Goal: Task Accomplishment & Management: Manage account settings

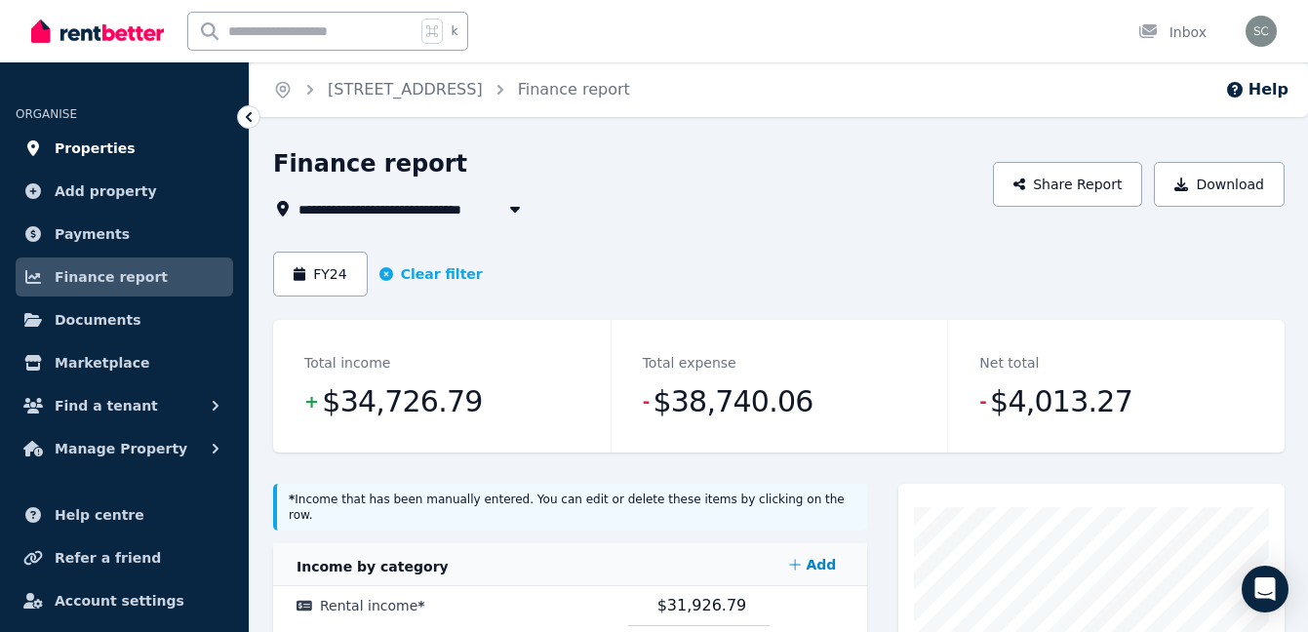
click at [138, 153] on link "Properties" at bounding box center [124, 148] width 217 height 39
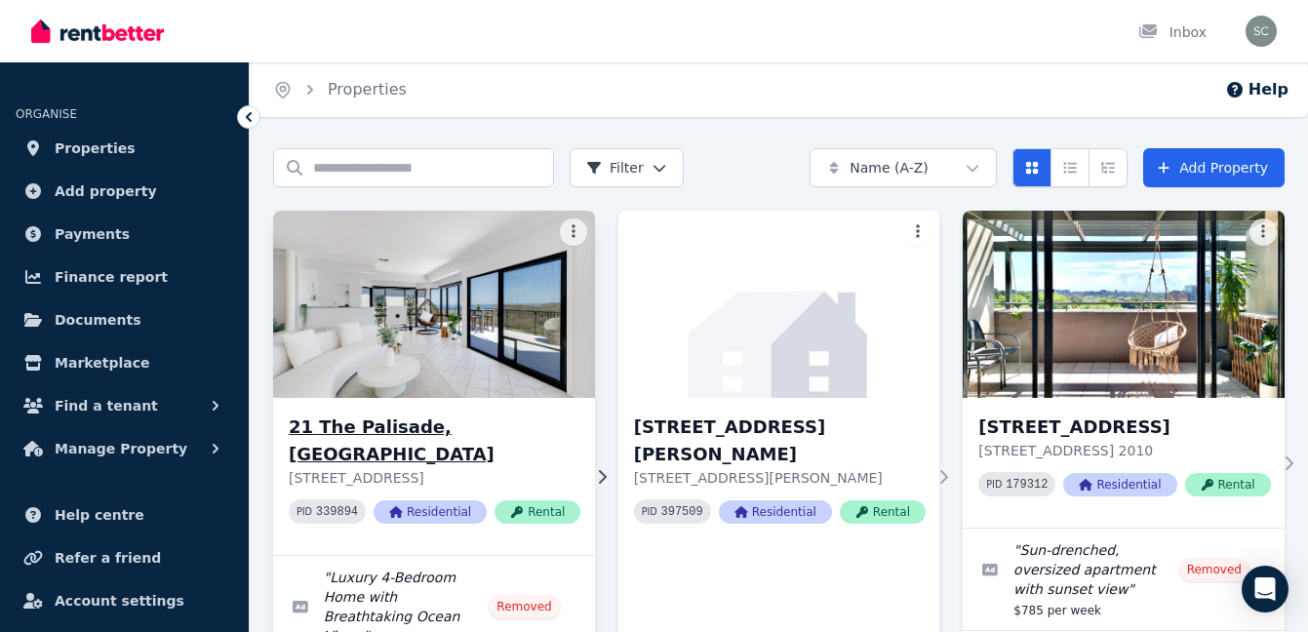
click at [448, 274] on img at bounding box center [433, 304] width 337 height 197
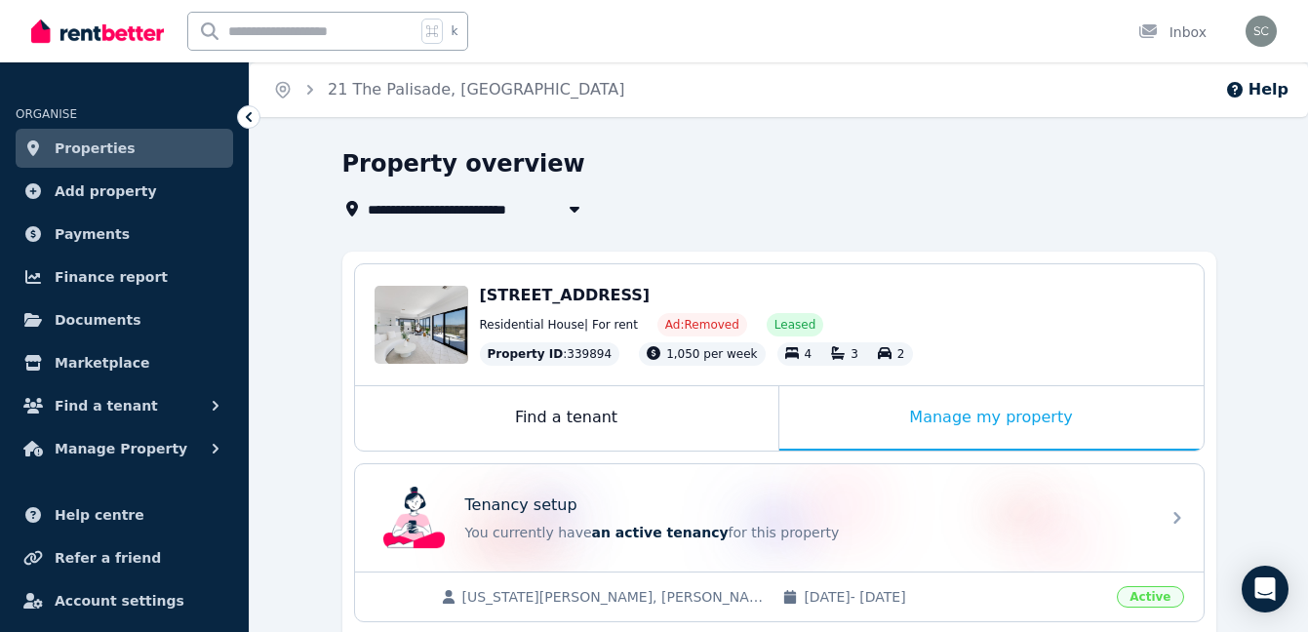
click at [701, 200] on div "**********" at bounding box center [773, 208] width 862 height 23
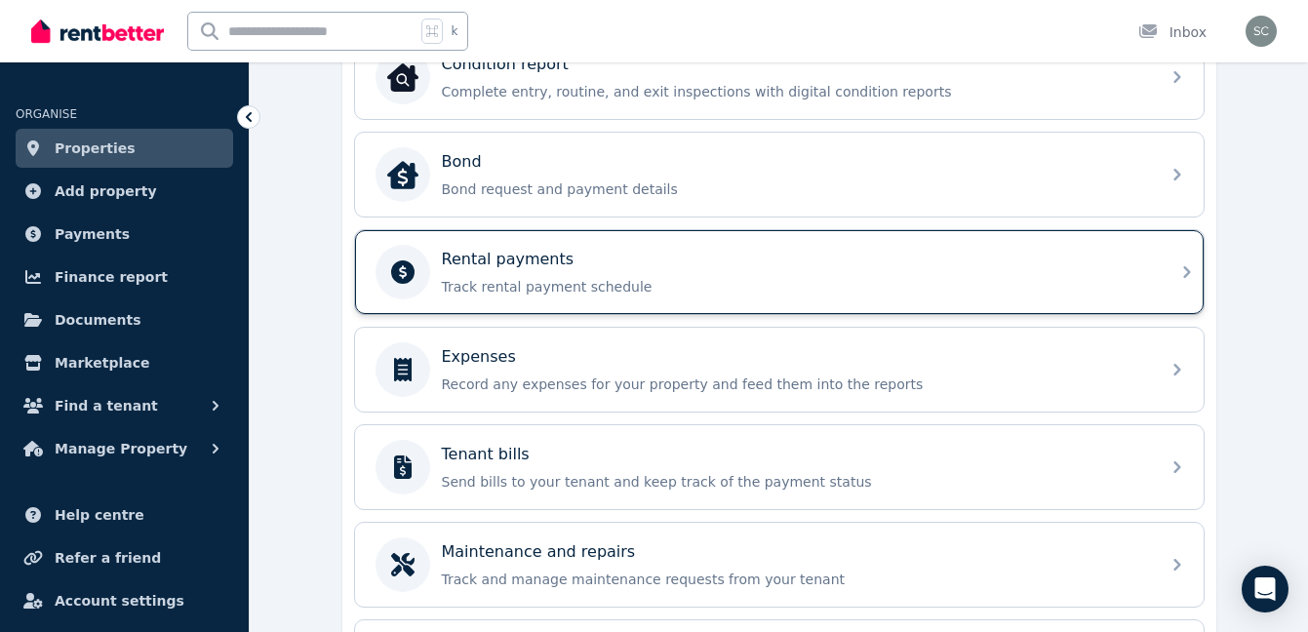
scroll to position [500, 0]
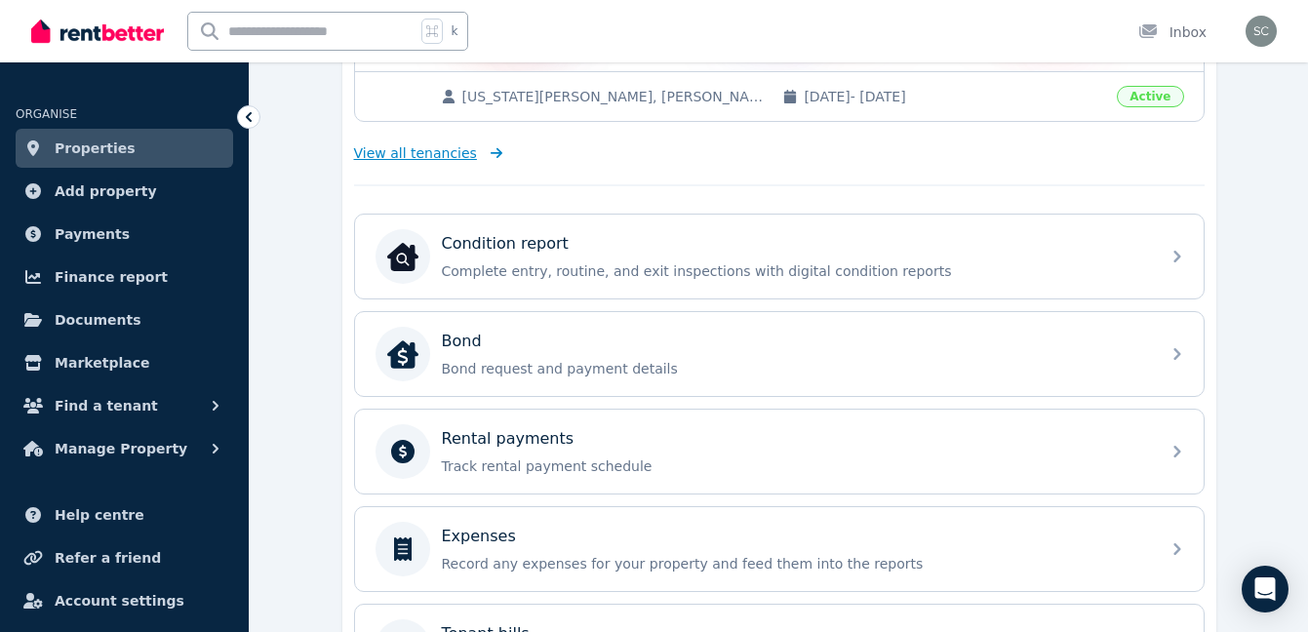
click at [483, 157] on icon at bounding box center [493, 153] width 20 height 14
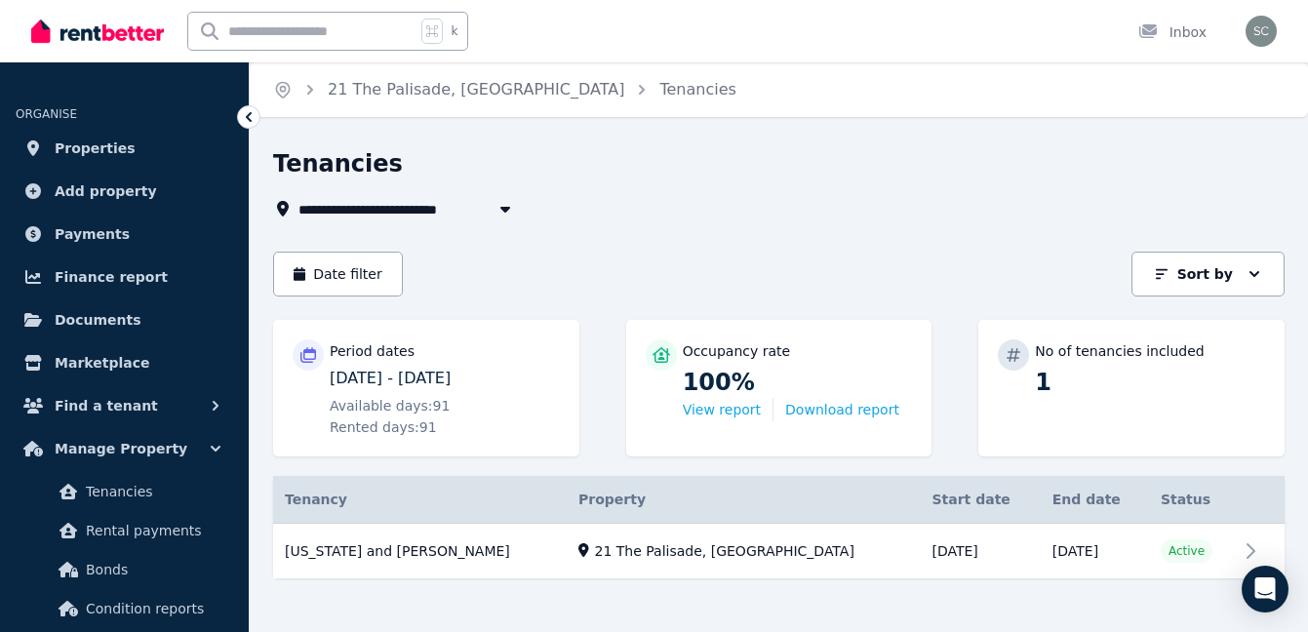
scroll to position [17, 0]
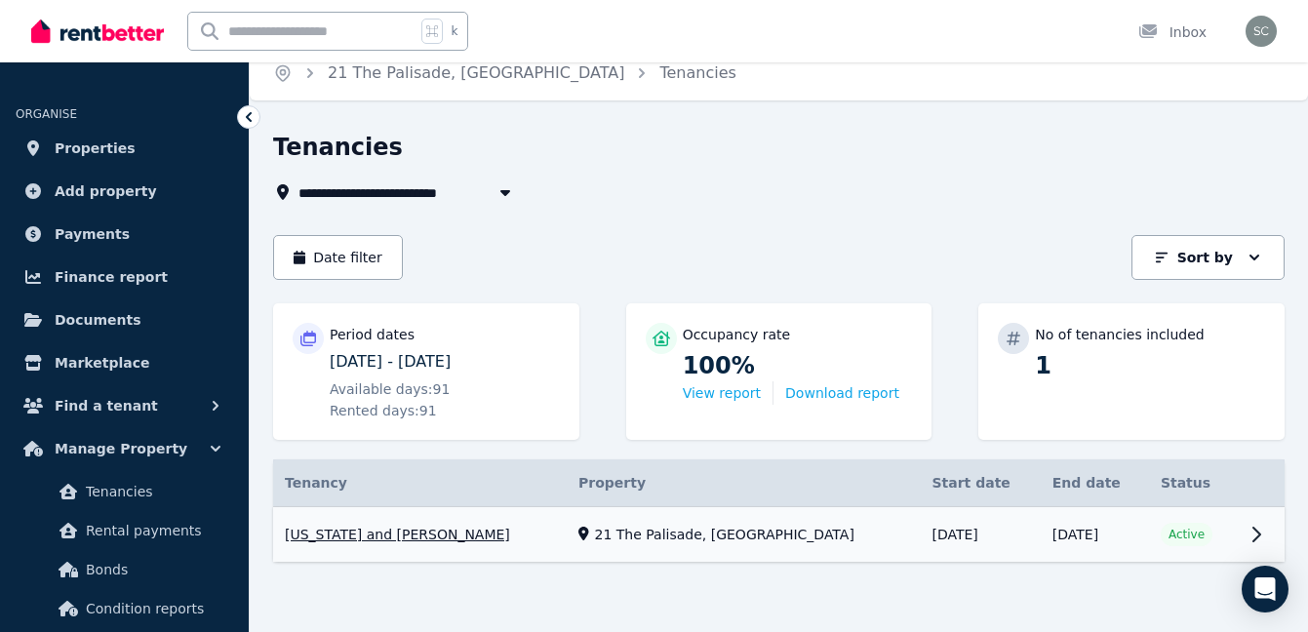
click at [1263, 541] on link "View property details" at bounding box center [778, 535] width 1011 height 56
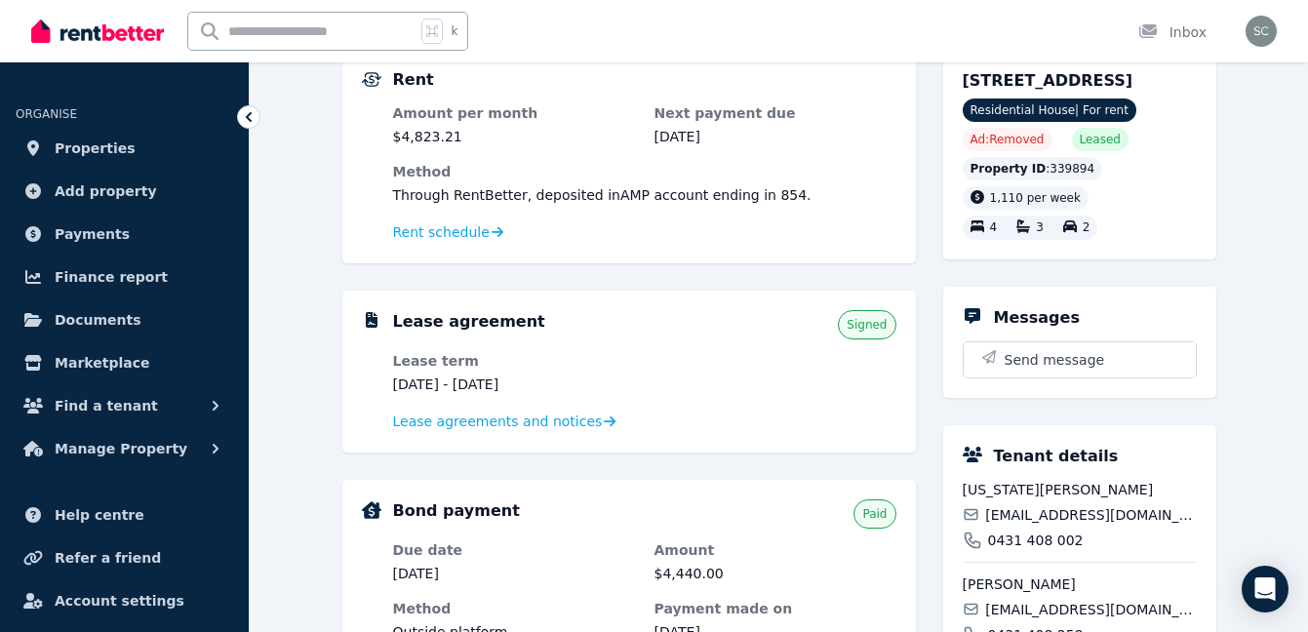
scroll to position [207, 0]
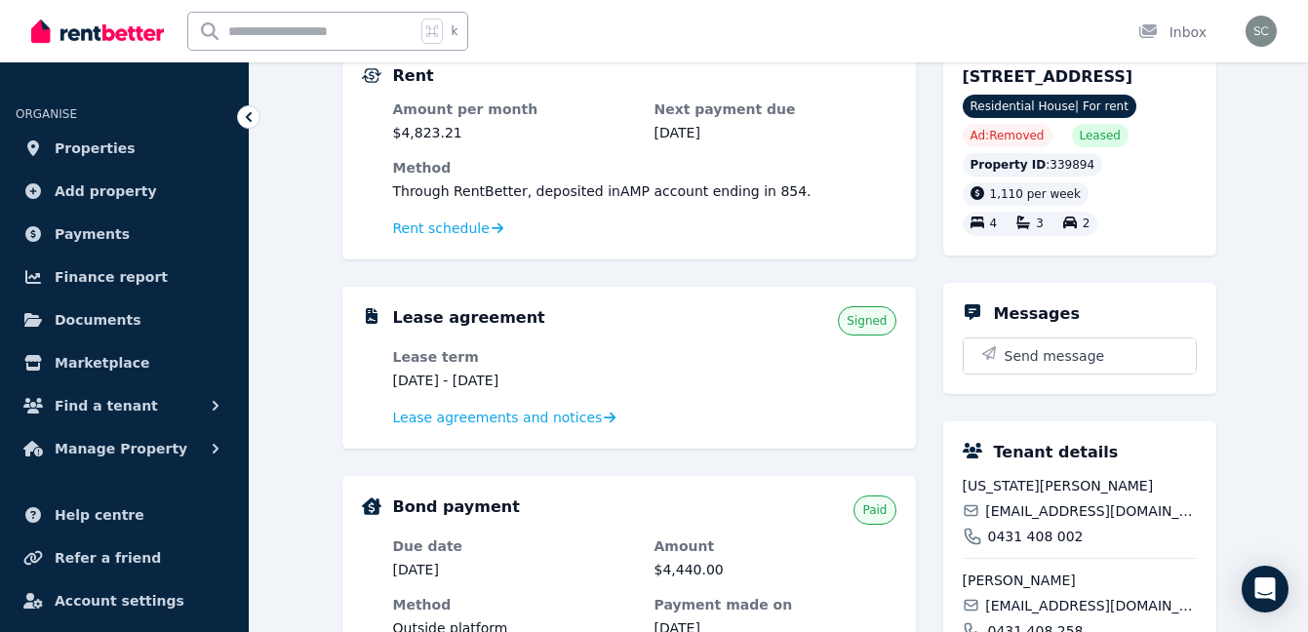
click at [549, 428] on div "Lease agreements and notices" at bounding box center [644, 417] width 503 height 23
click at [551, 422] on span "Lease agreements and notices" at bounding box center [498, 418] width 210 height 20
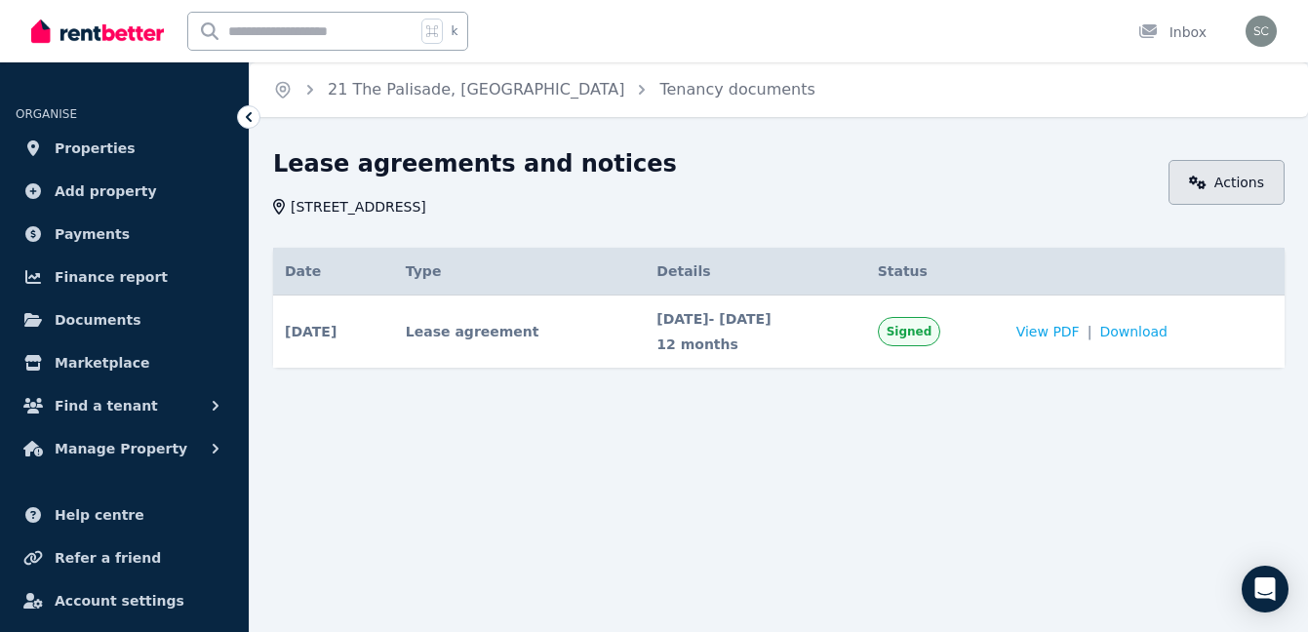
click at [1221, 188] on link "Actions" at bounding box center [1226, 182] width 116 height 45
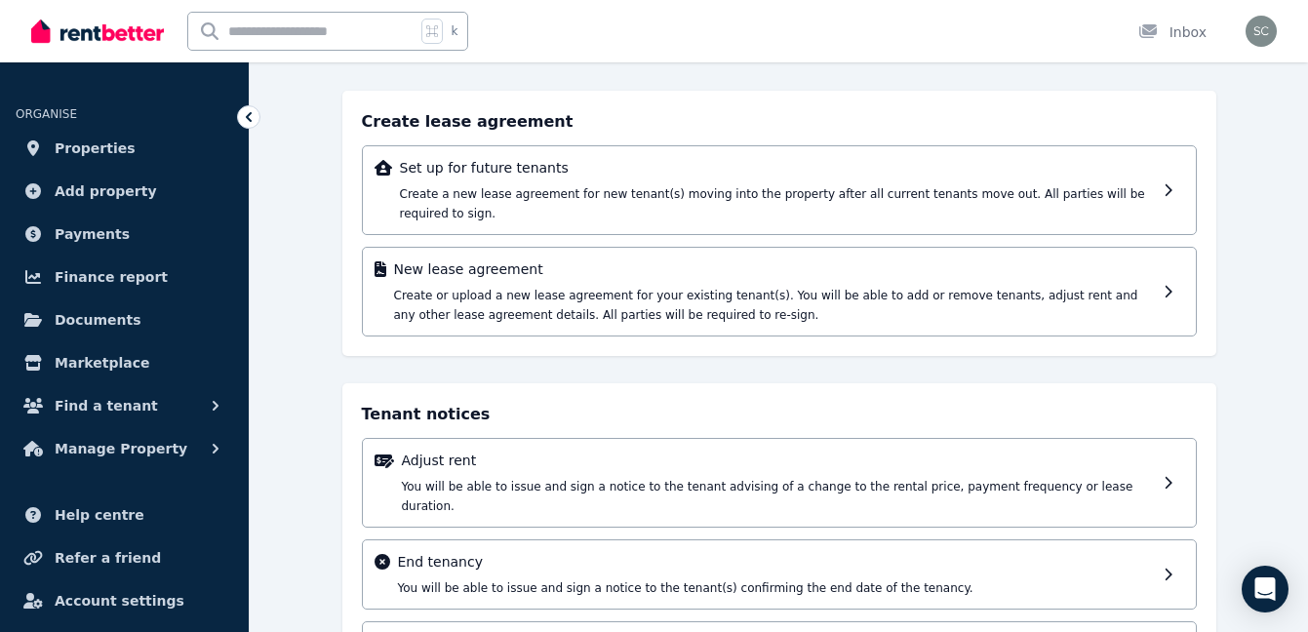
scroll to position [207, 0]
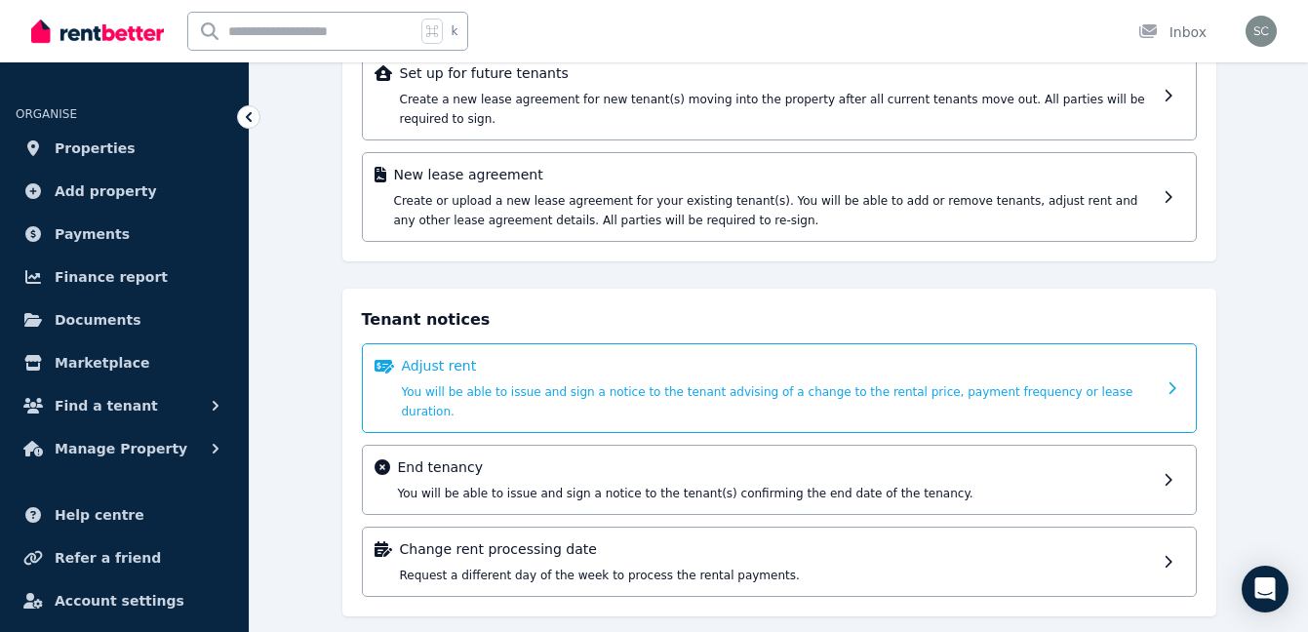
click at [536, 372] on p "Adjust rent" at bounding box center [779, 366] width 754 height 20
select select "*******"
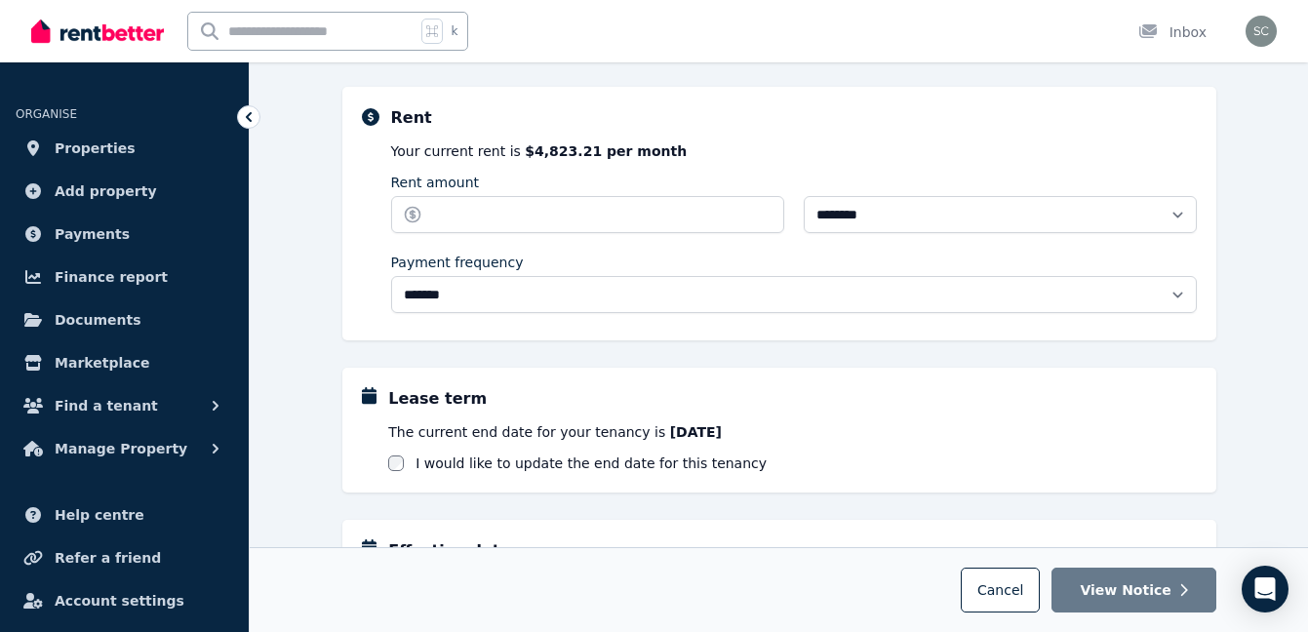
scroll to position [30, 0]
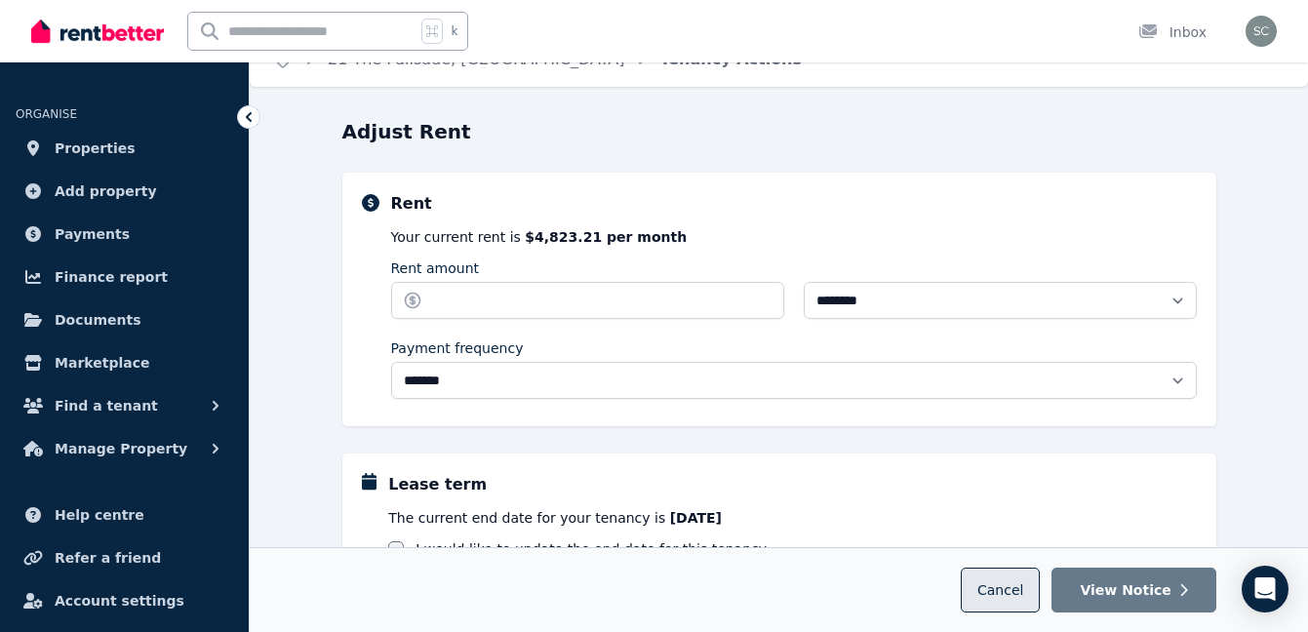
click at [1023, 586] on span "Cancel" at bounding box center [1000, 590] width 46 height 16
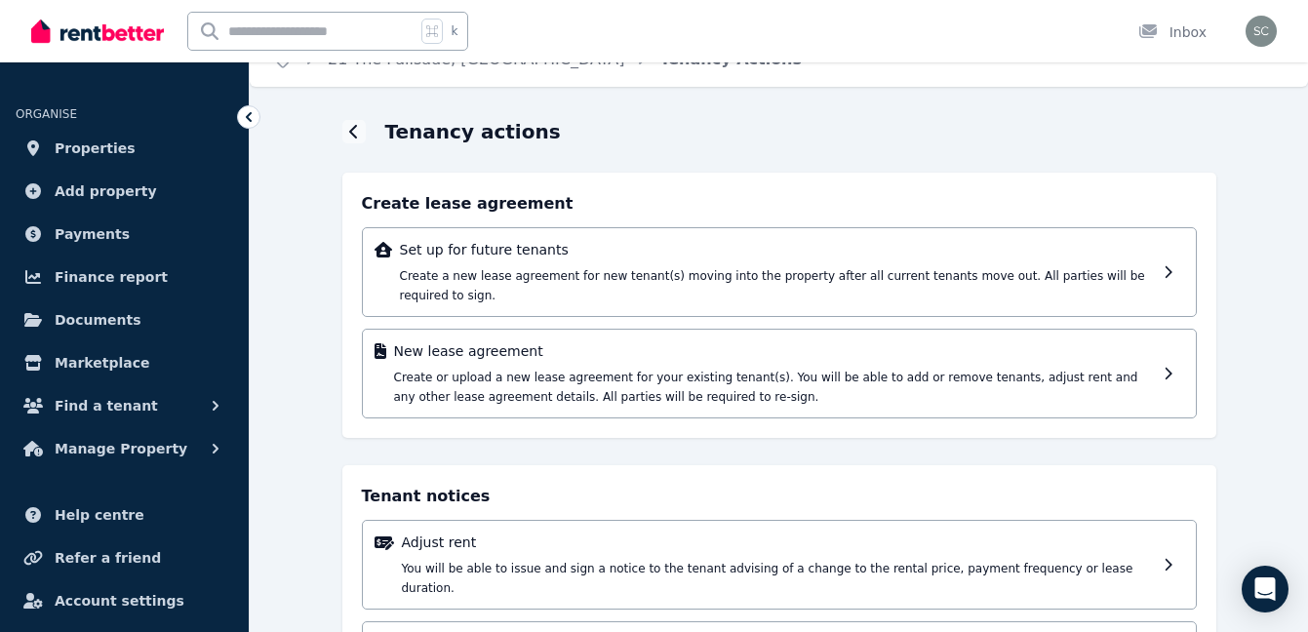
scroll to position [0, 0]
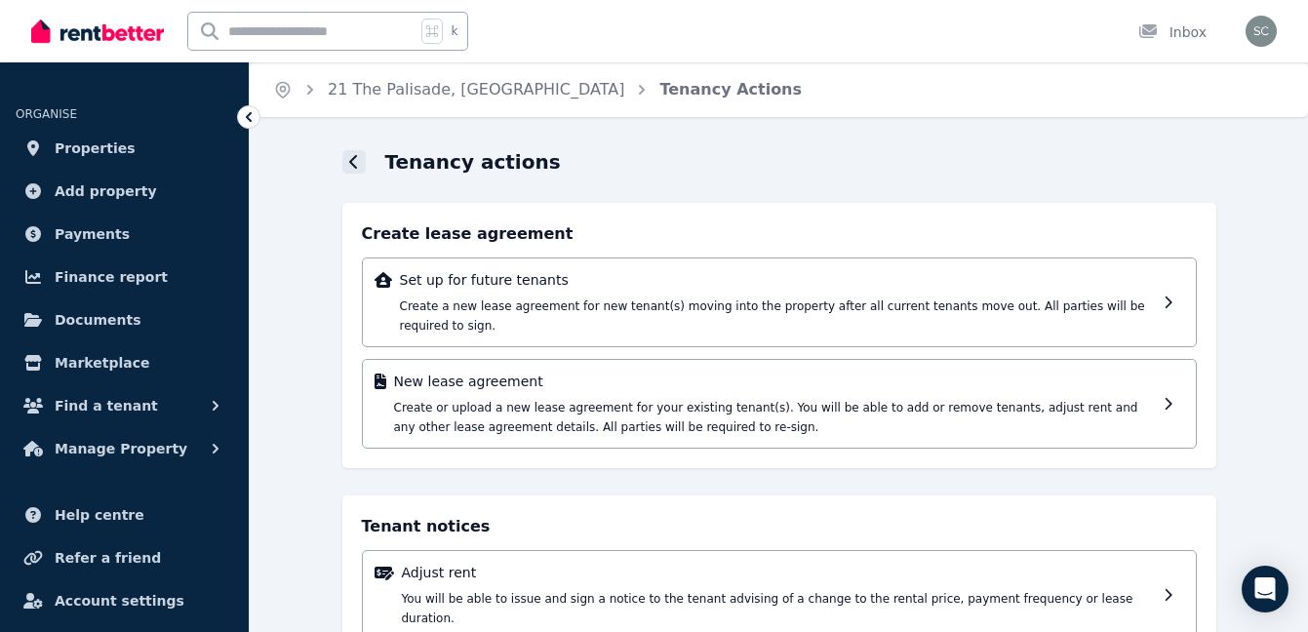
click at [359, 158] on div at bounding box center [353, 161] width 23 height 23
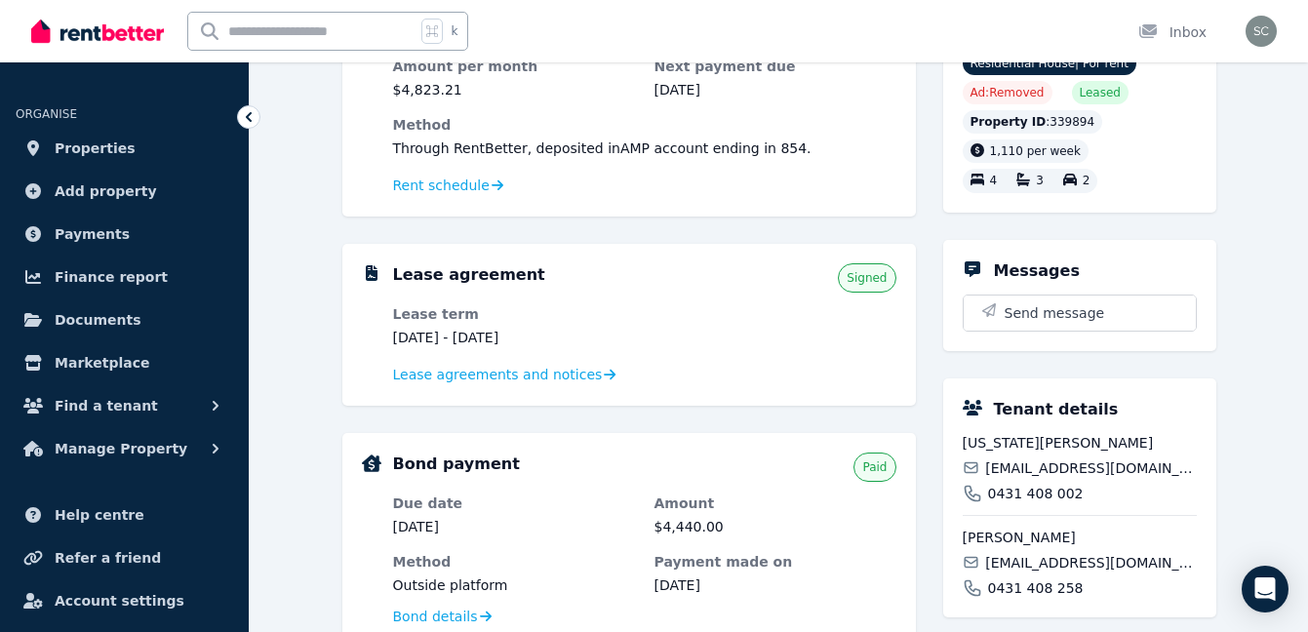
scroll to position [295, 0]
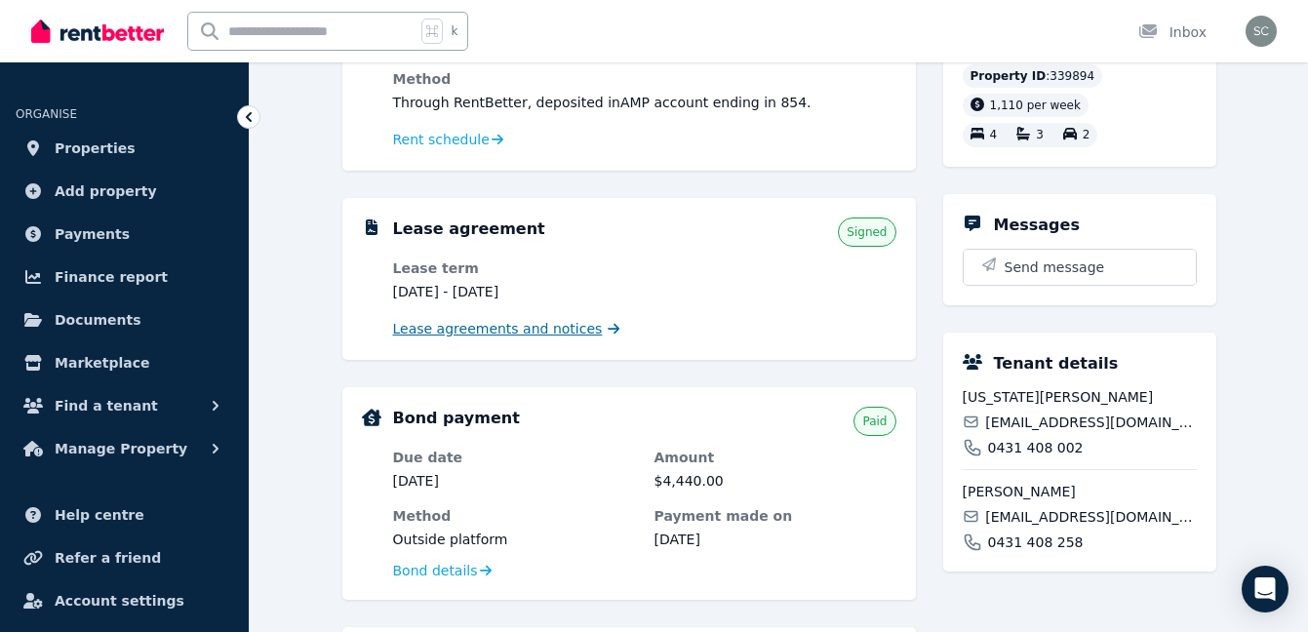
click at [529, 335] on span "Lease agreements and notices" at bounding box center [498, 329] width 210 height 20
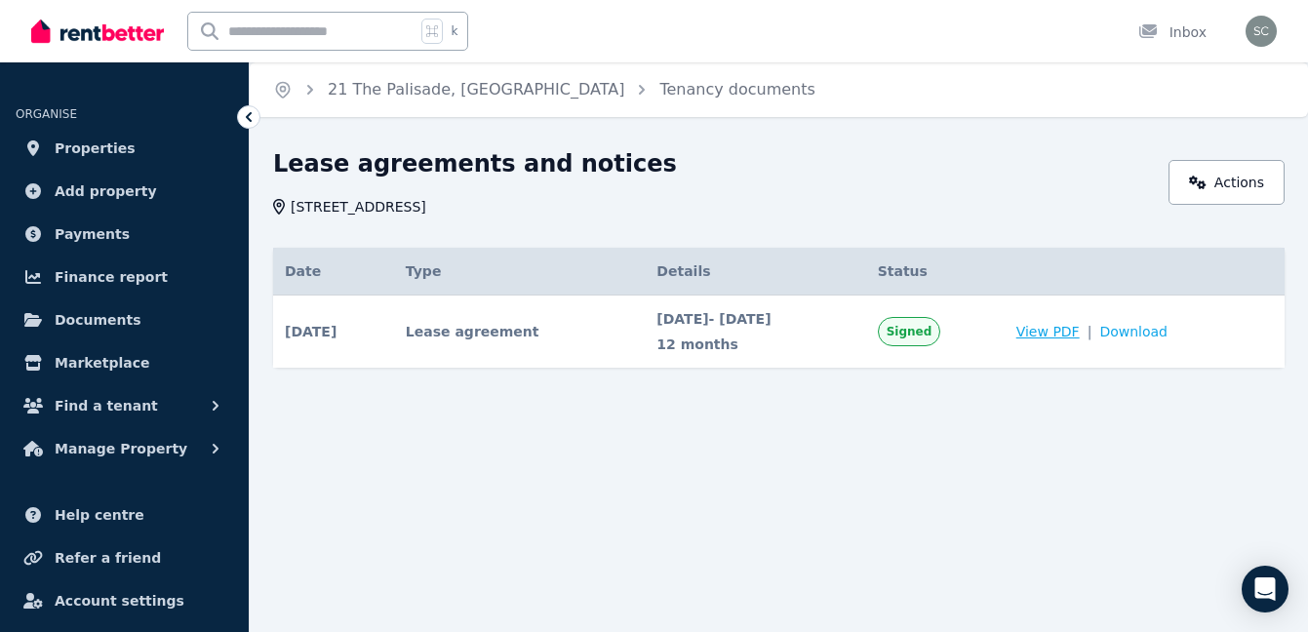
click at [1047, 326] on span "View PDF" at bounding box center [1047, 332] width 63 height 20
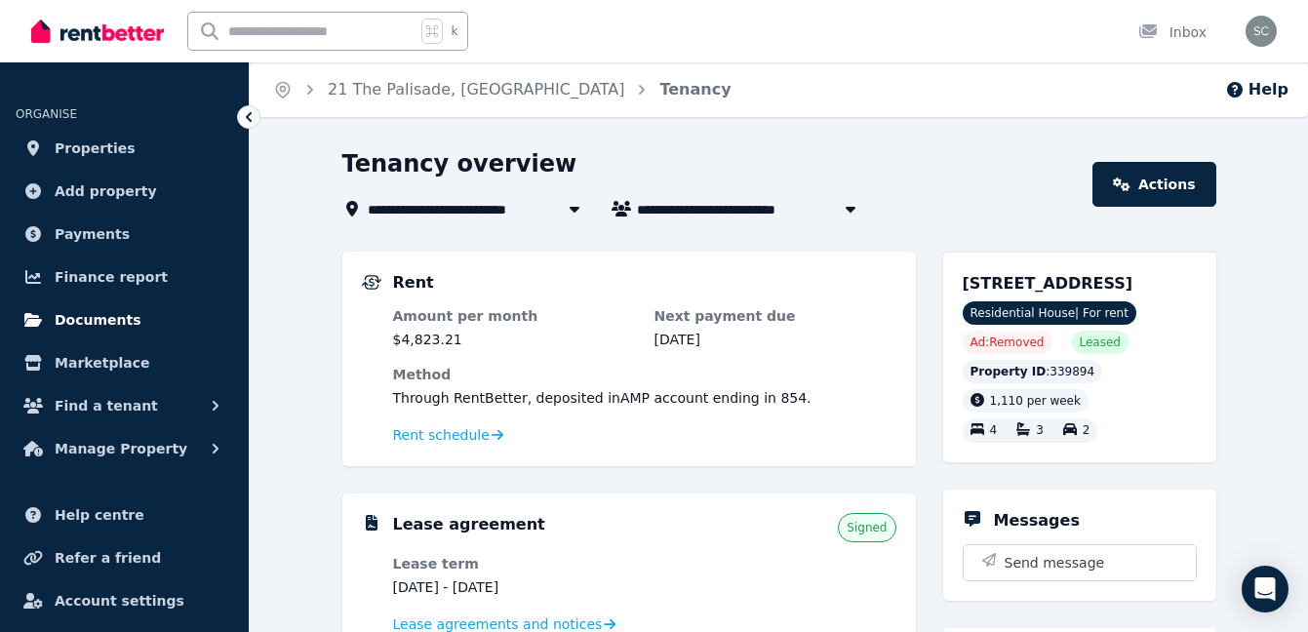
click at [112, 320] on span "Documents" at bounding box center [98, 319] width 87 height 23
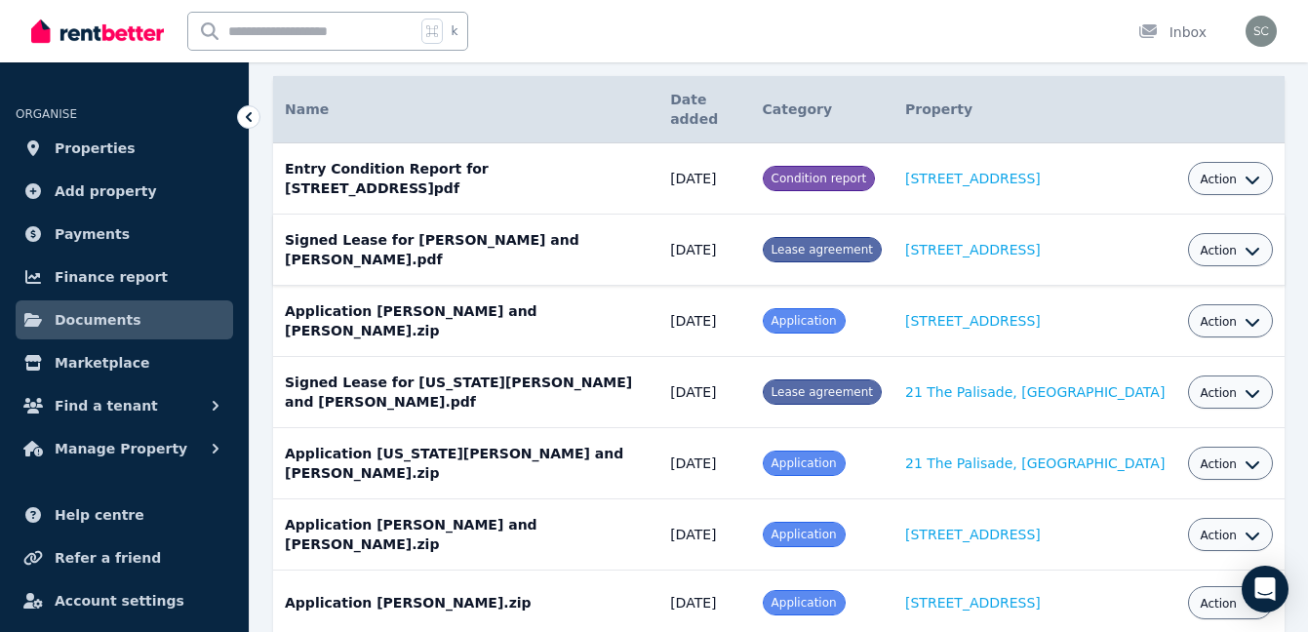
scroll to position [183, 0]
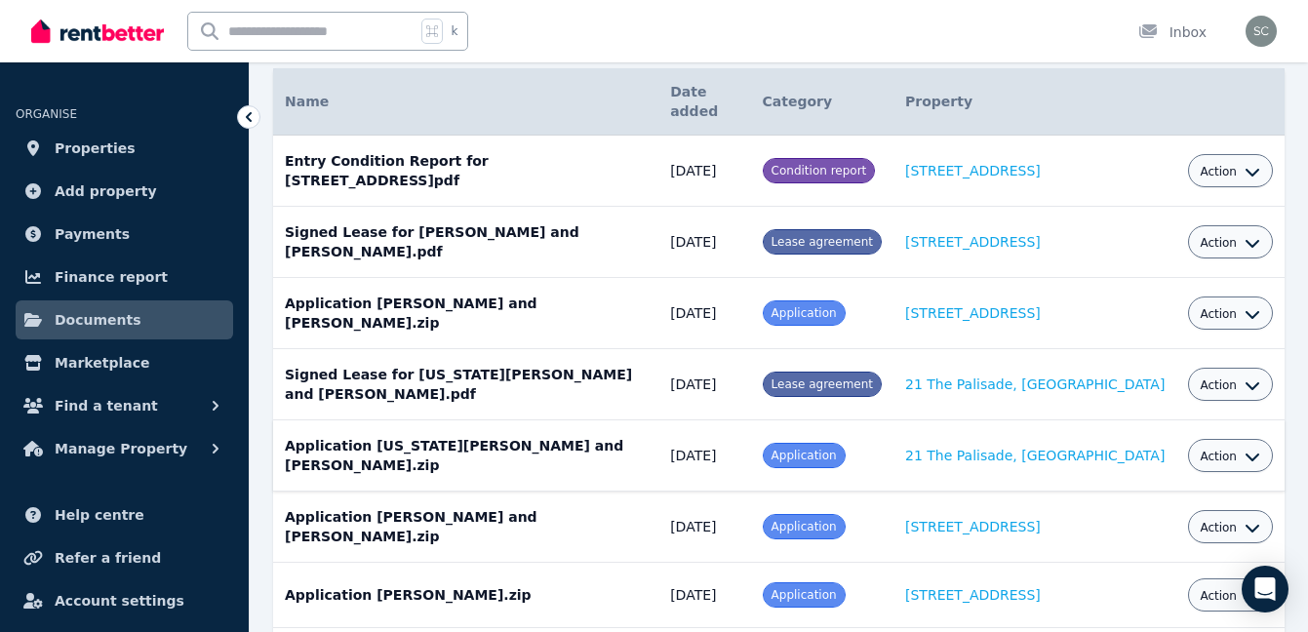
click at [1240, 444] on div "Action" at bounding box center [1229, 455] width 60 height 23
click at [1244, 449] on icon "button" at bounding box center [1252, 457] width 16 height 16
click at [1142, 518] on link "View" at bounding box center [1170, 535] width 187 height 35
drag, startPoint x: 364, startPoint y: 410, endPoint x: 478, endPoint y: 414, distance: 114.2
click at [478, 420] on td "Application [US_STATE][PERSON_NAME] and [PERSON_NAME].zip Date added: [DATE] Ca…" at bounding box center [465, 455] width 385 height 71
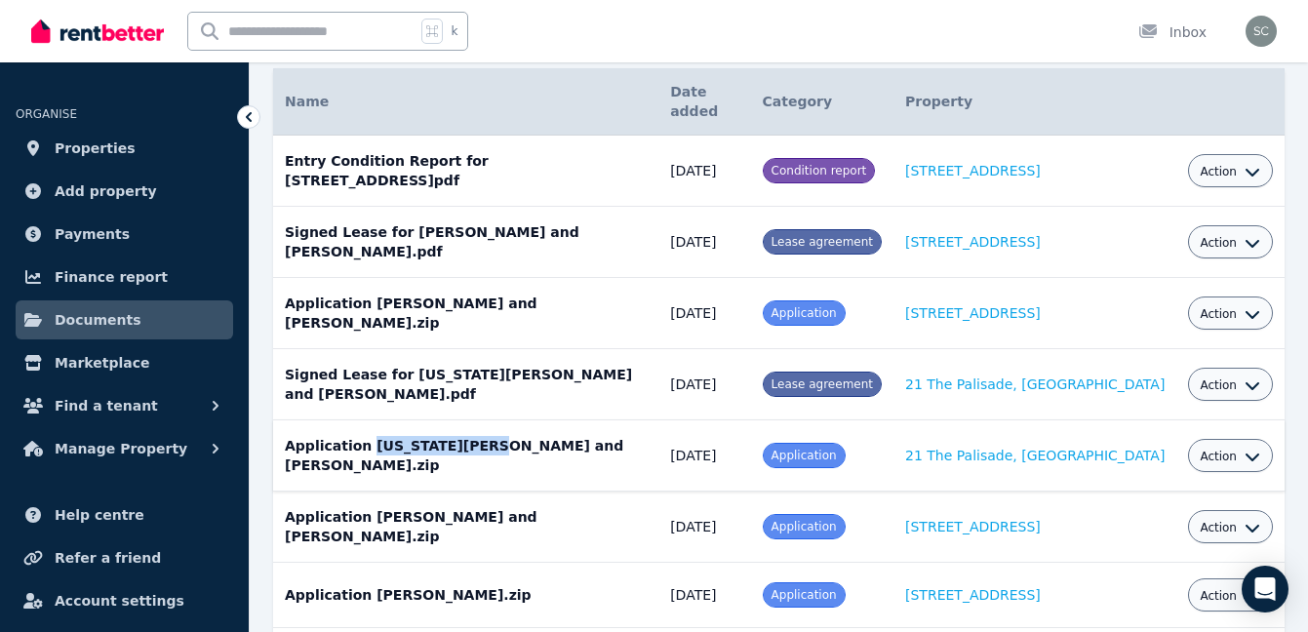
copy td "[US_STATE][PERSON_NAME]"
click at [1259, 449] on icon "button" at bounding box center [1252, 457] width 16 height 16
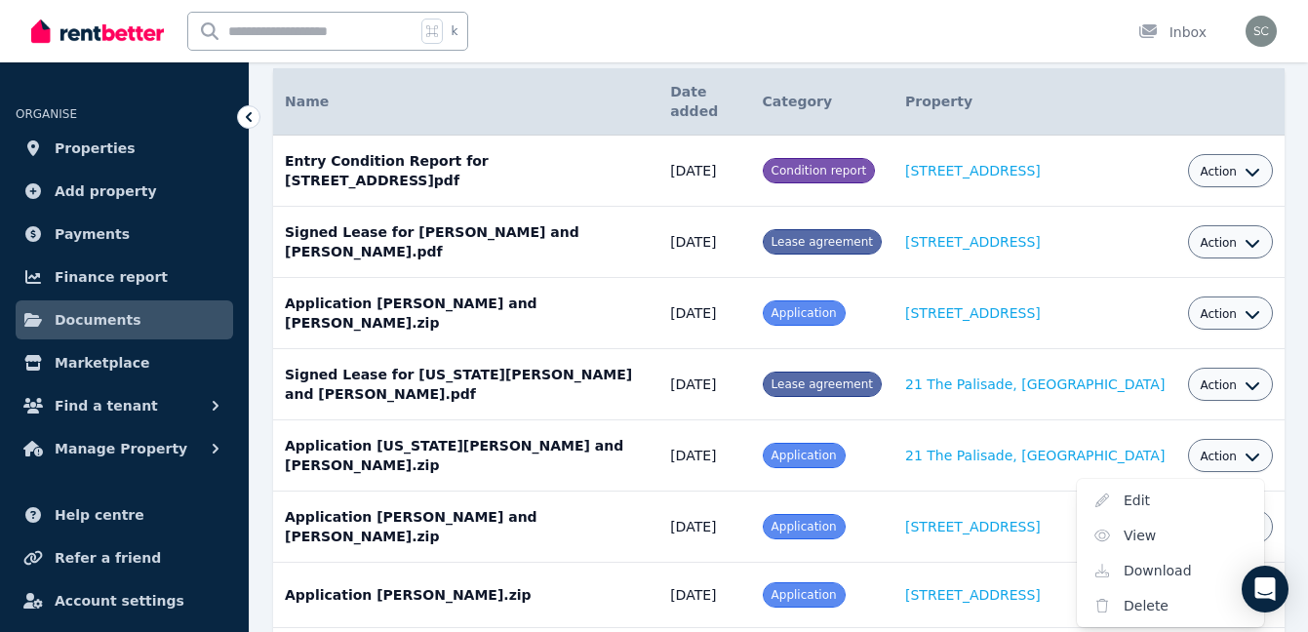
click at [844, 444] on span at bounding box center [804, 455] width 81 height 23
click at [593, 420] on td "Application [US_STATE][PERSON_NAME] and [PERSON_NAME].zip Date added: [DATE] Ca…" at bounding box center [465, 455] width 385 height 71
click at [1239, 449] on button "Action" at bounding box center [1229, 457] width 60 height 16
click at [1168, 483] on link "Edit" at bounding box center [1170, 500] width 187 height 35
select select "**********"
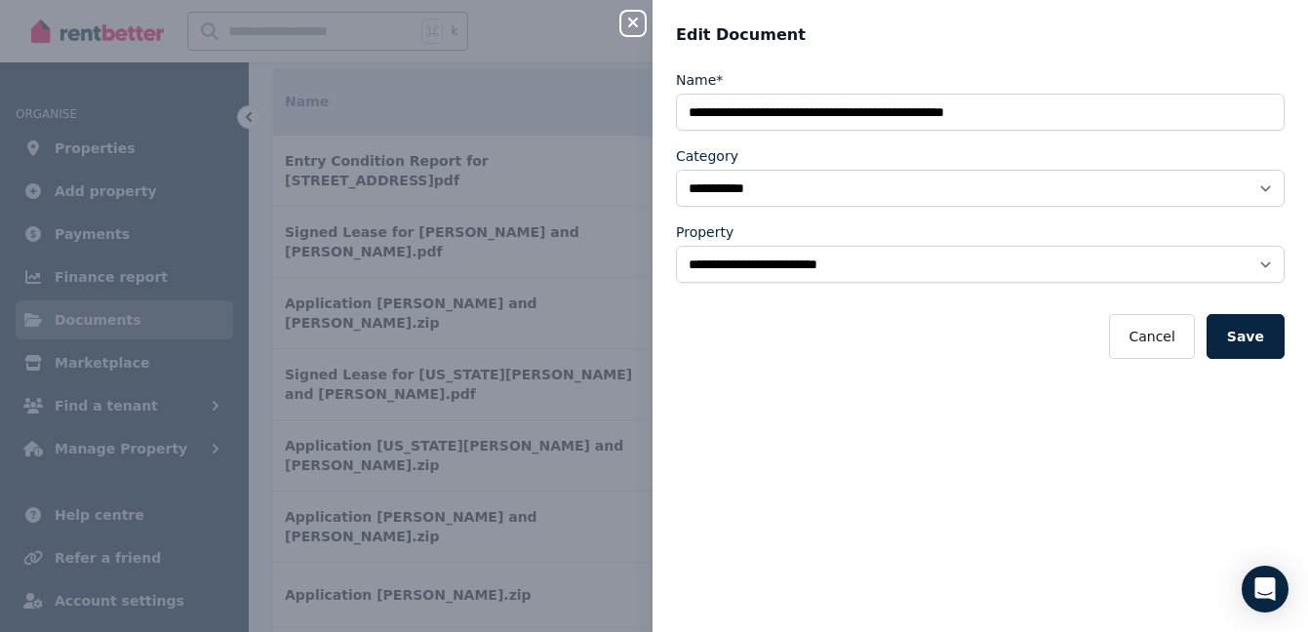
click at [633, 16] on icon "button" at bounding box center [632, 23] width 23 height 16
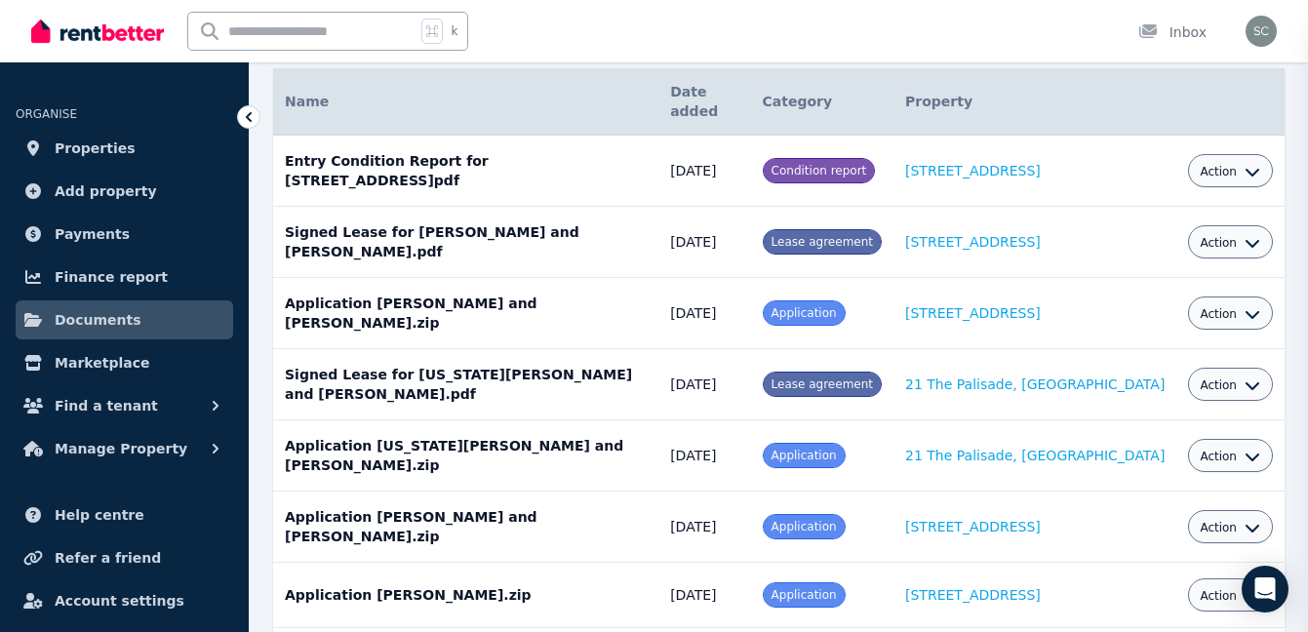
select select "*****"
select select
click at [1218, 449] on span "Action" at bounding box center [1217, 457] width 37 height 16
click at [1186, 518] on link "View" at bounding box center [1170, 535] width 187 height 35
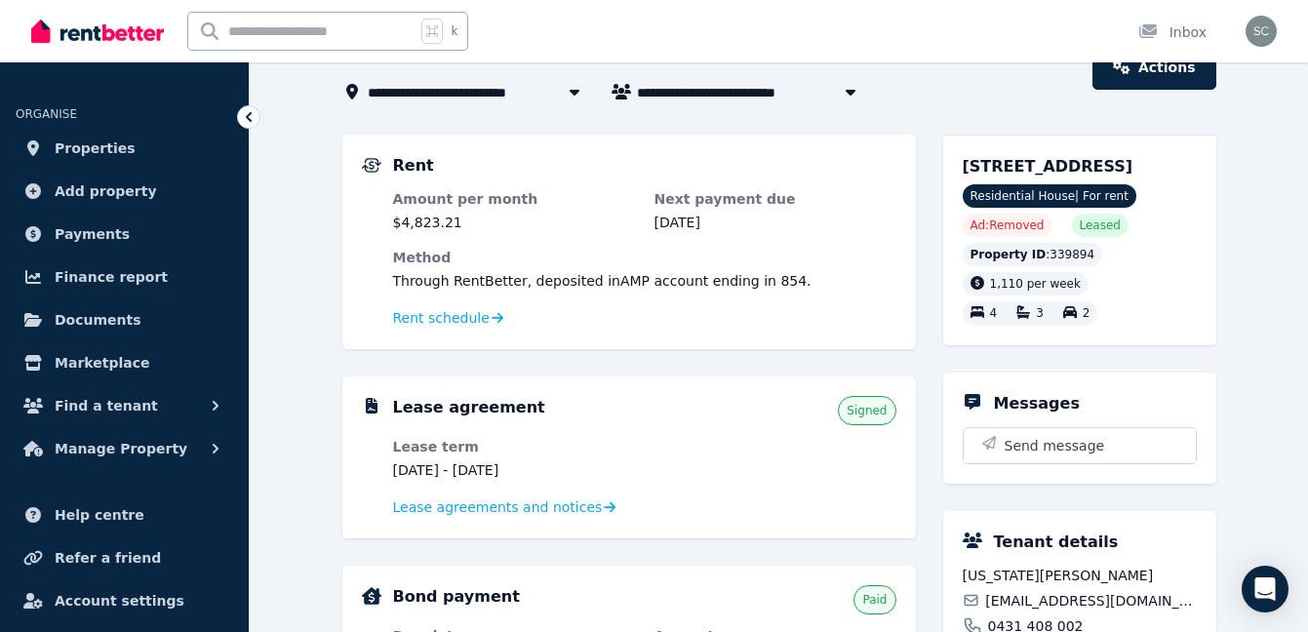
scroll to position [119, 0]
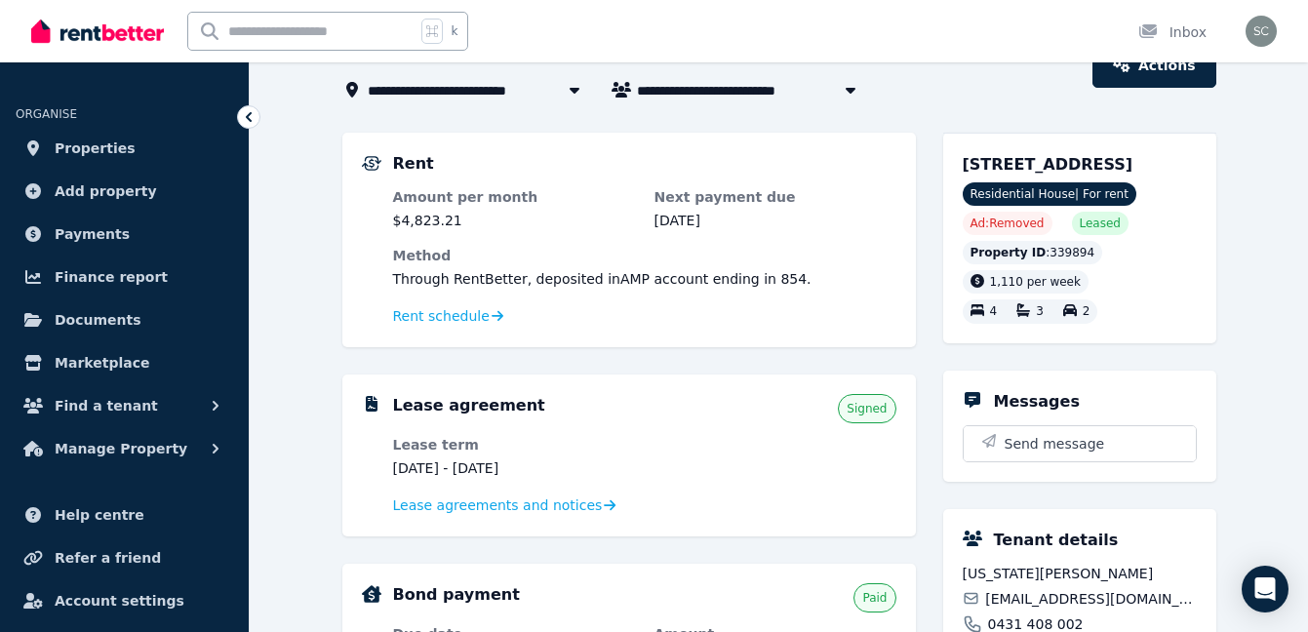
drag, startPoint x: 559, startPoint y: 472, endPoint x: 483, endPoint y: 469, distance: 76.1
click at [483, 469] on dd "[DATE] - [DATE]" at bounding box center [514, 468] width 242 height 20
copy dd "[DATE]"
